Goal: Information Seeking & Learning: Find specific fact

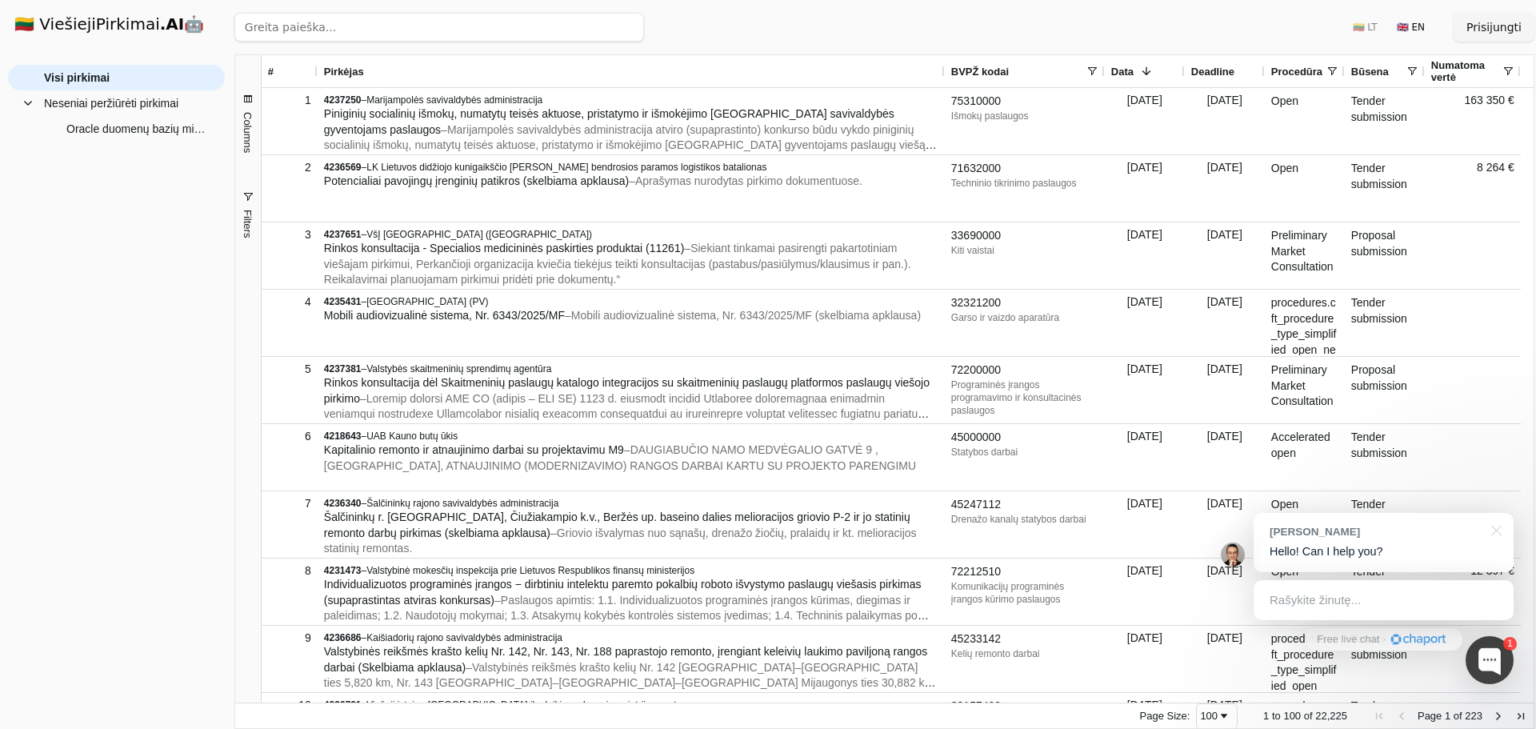
click at [345, 75] on span "Pirkėjas" at bounding box center [344, 72] width 40 height 12
click at [574, 70] on div "Pirkėjas" at bounding box center [631, 71] width 614 height 32
click at [254, 204] on button "Filters" at bounding box center [248, 214] width 26 height 86
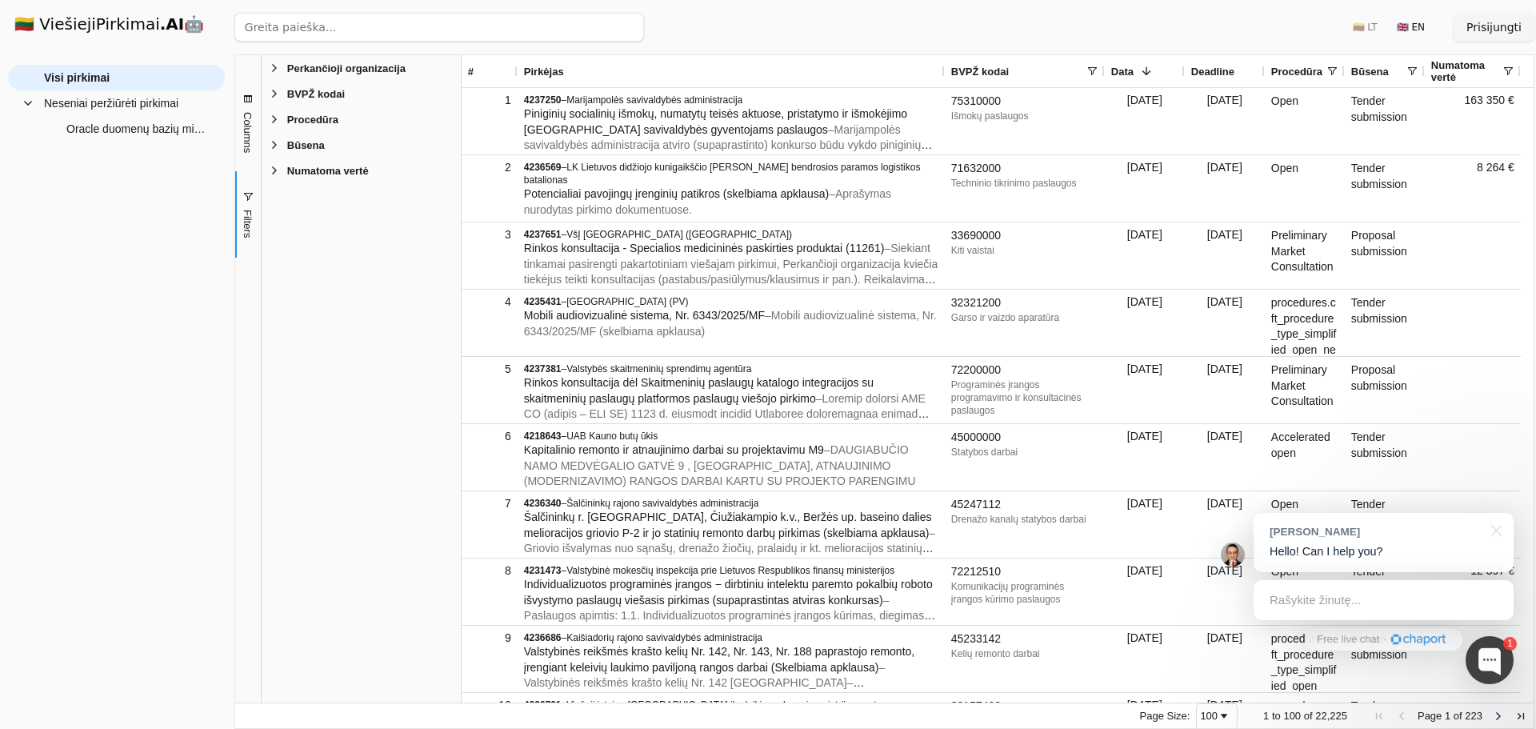
click at [278, 62] on span "Filter List 5 Filters" at bounding box center [274, 68] width 13 height 13
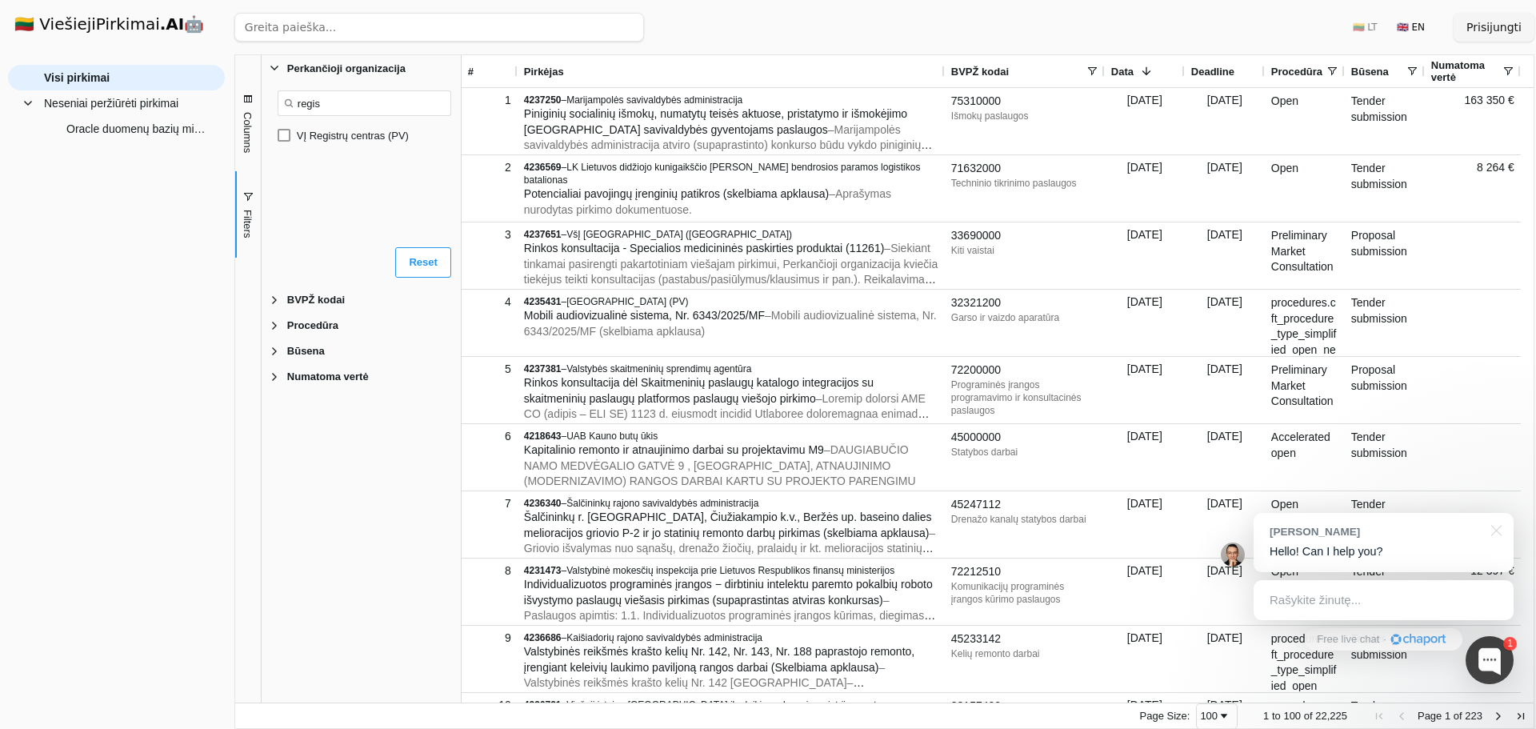
type input "regis"
